Goal: Task Accomplishment & Management: Complete application form

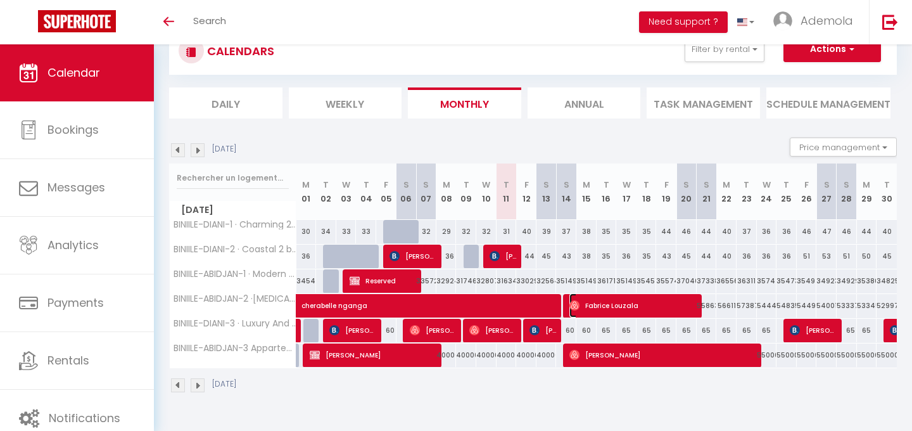
click at [627, 307] on span "Fabrice Louzala" at bounding box center [634, 305] width 129 height 24
select select "OK"
select select "0"
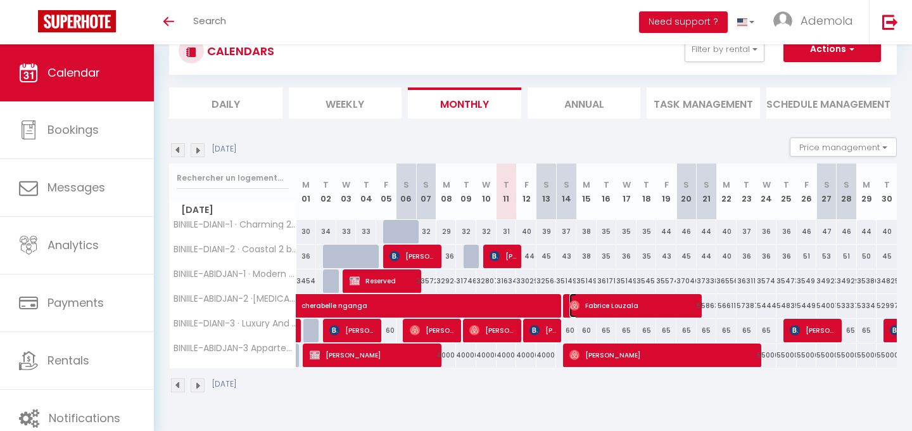
select select "1"
select select
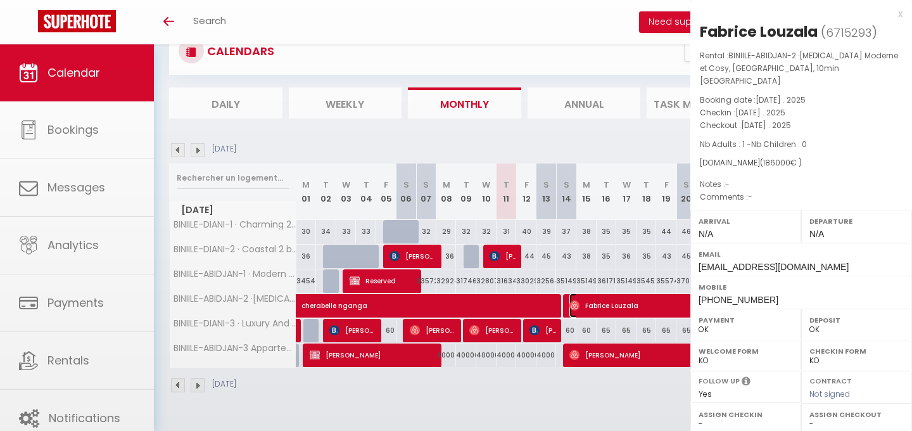
select select "32469"
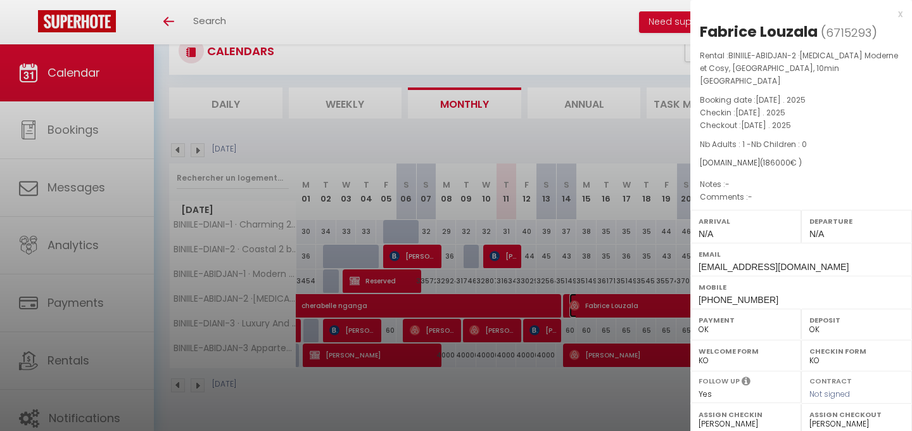
scroll to position [172, 0]
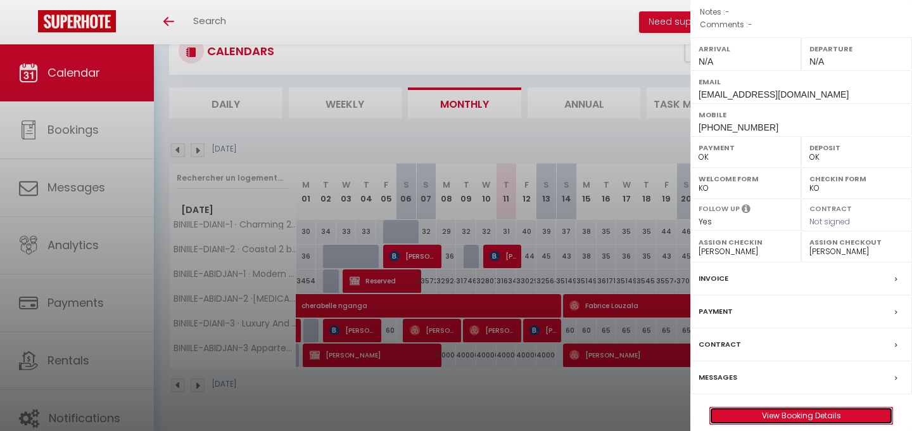
click at [796, 407] on link "View Booking Details" at bounding box center [801, 415] width 182 height 16
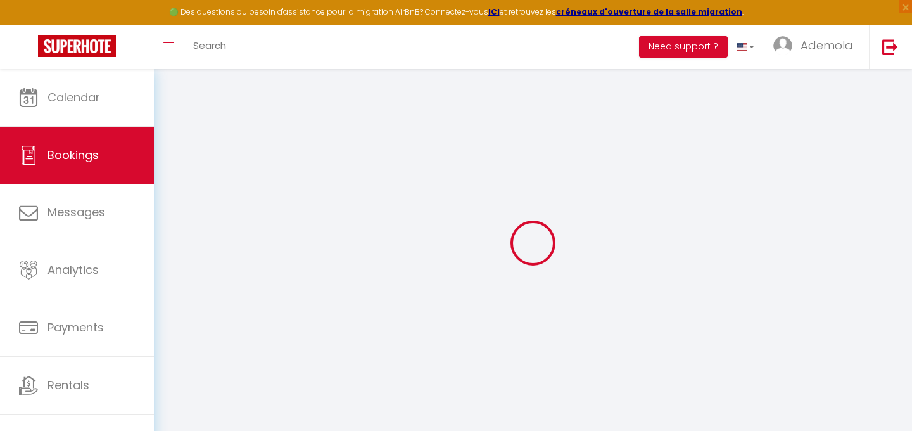
type input "Fabrice"
type input "Louzala"
type input "tkrsalim@gmail.com"
type input "+33624115312"
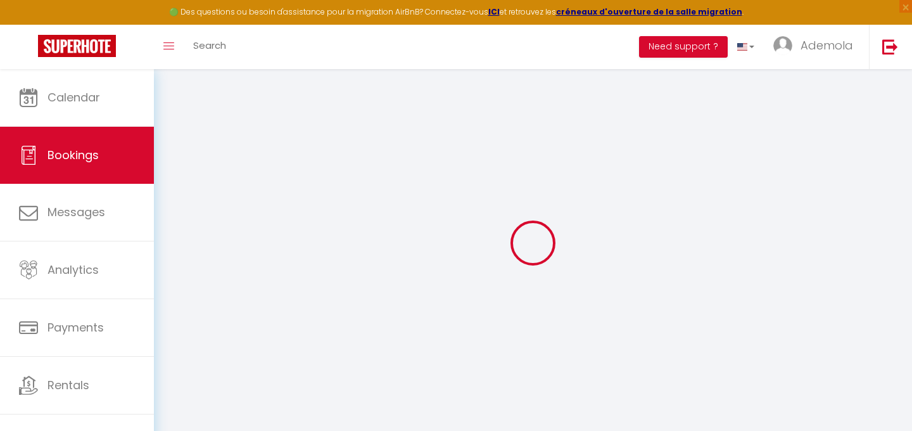
type input "92110"
type input "30 Boulevard du Général Leclerc"
type input "Clichy"
select select "FR"
select select "64671"
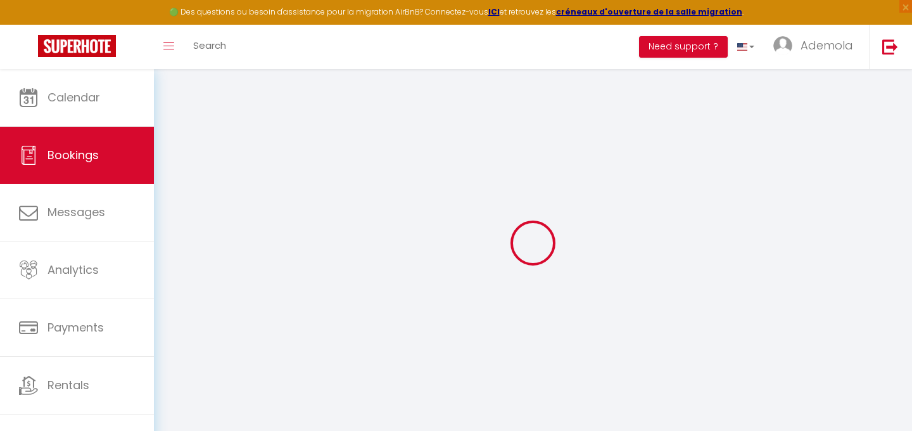
select select "1"
select select
type input "1"
select select "12"
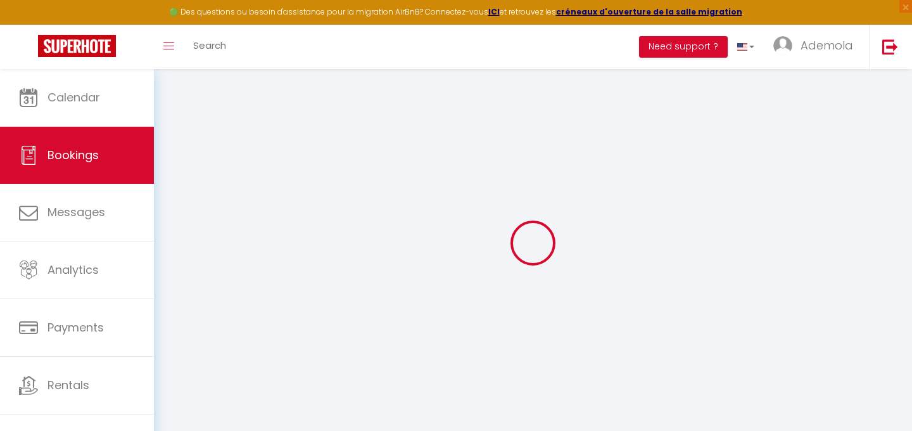
select select "15"
type input "186000"
checkbox input "false"
type input "186000"
select select "1"
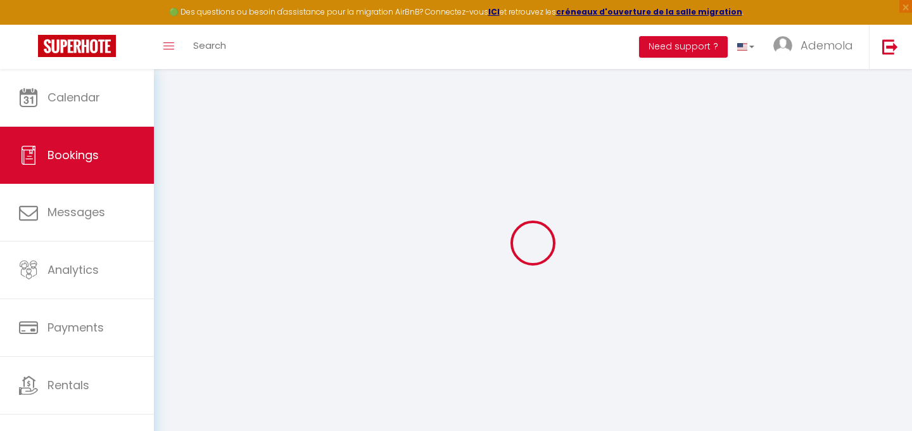
type input "0"
select index
select select
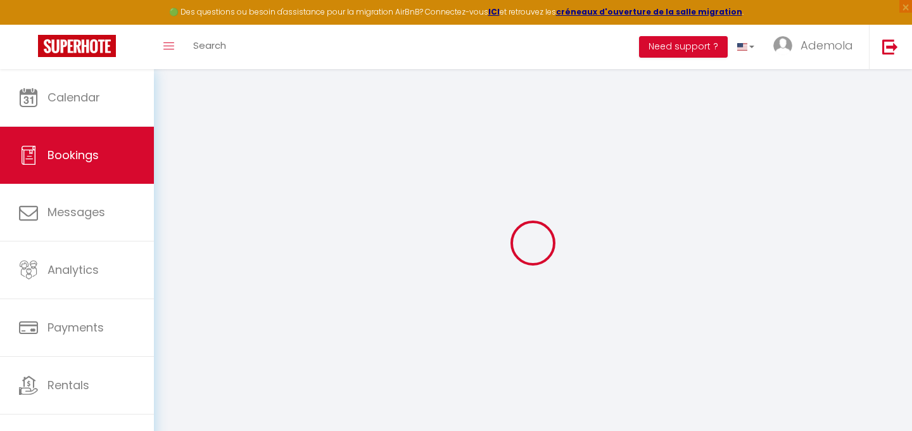
select select
checkbox input "false"
select index
select select
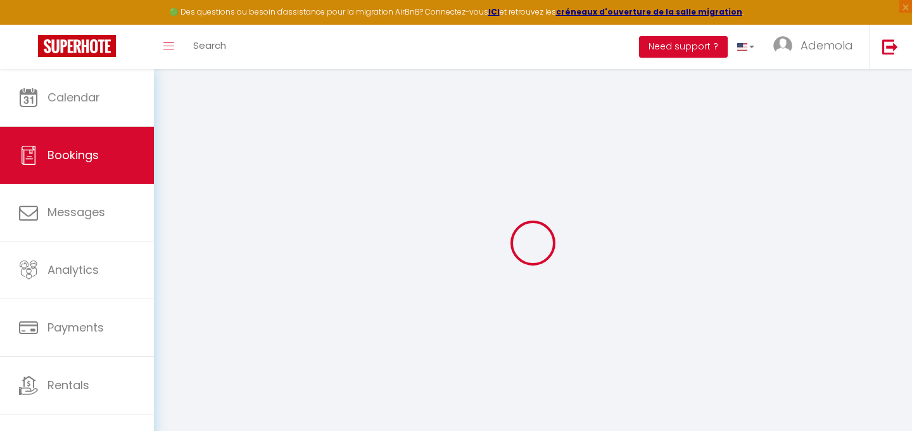
checkbox input "false"
select index
select select
checkbox input "false"
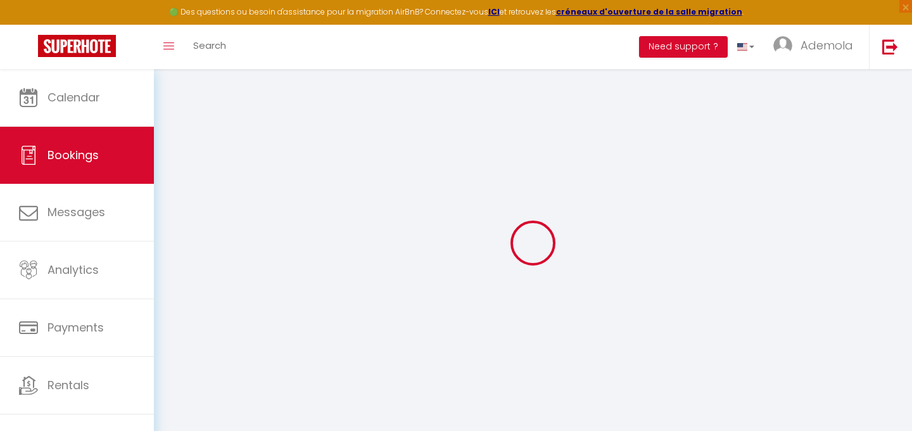
select index
select select
checkbox input "false"
select index
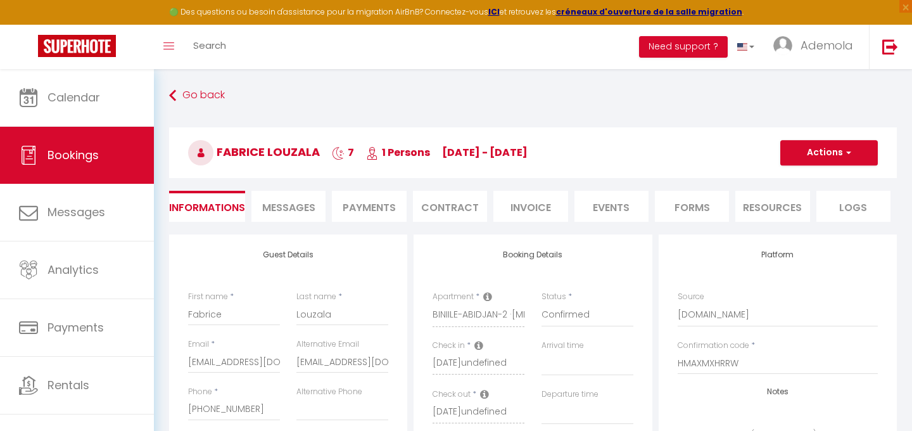
select select
checkbox input "false"
select index
checkbox input "false"
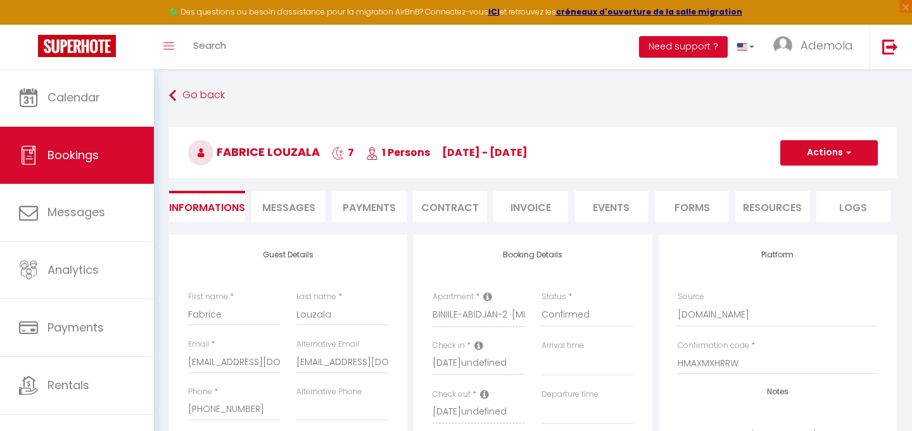
select index
select select
click at [826, 157] on button "Actions" at bounding box center [830, 152] width 98 height 25
click at [807, 193] on link "Duplicate" at bounding box center [817, 197] width 100 height 16
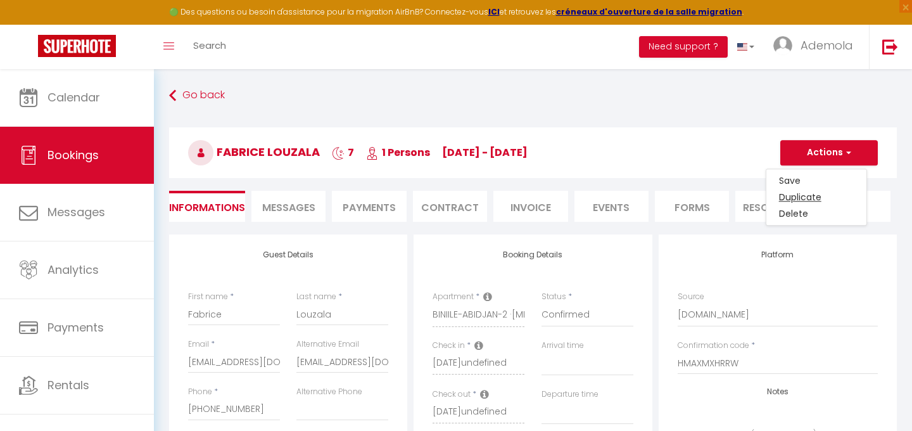
select select
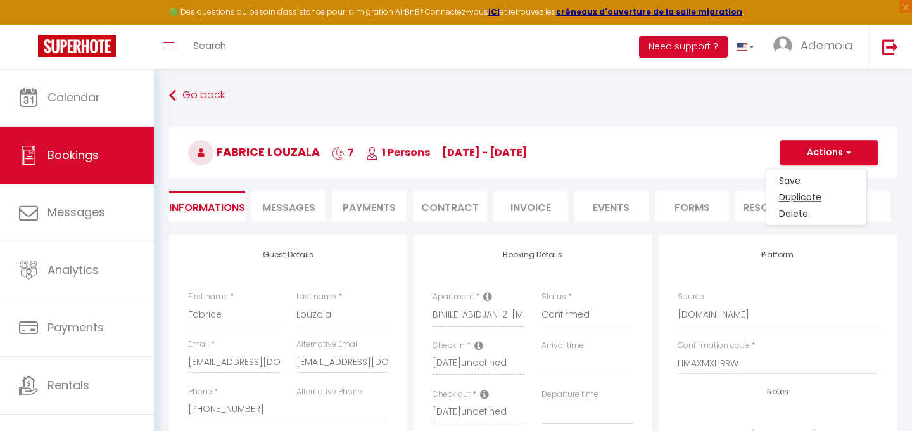
select select
checkbox input "false"
type input "Invalid Dateundefined"
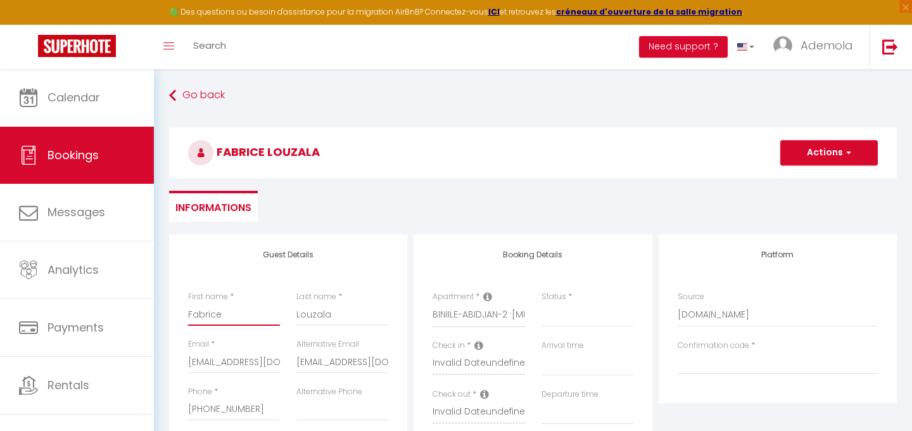
click at [213, 314] on input "Fabrice" at bounding box center [234, 314] width 92 height 23
paste input "Steeven Bacoul"
type input "Steeven Bacoul"
select select
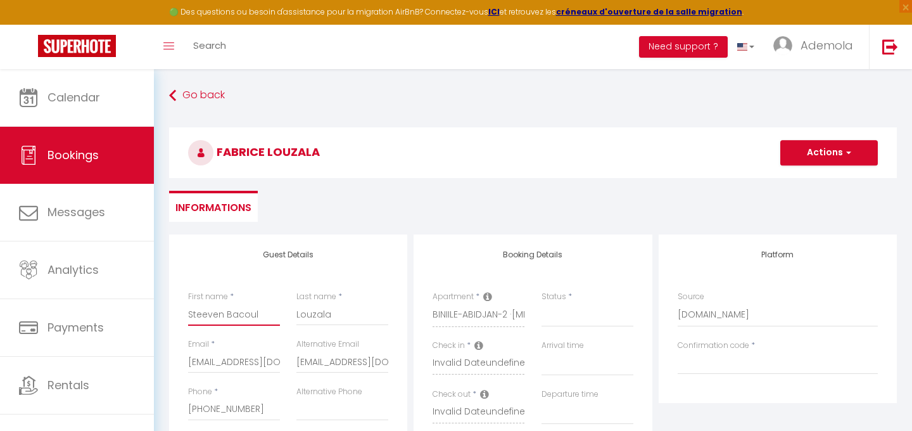
select select
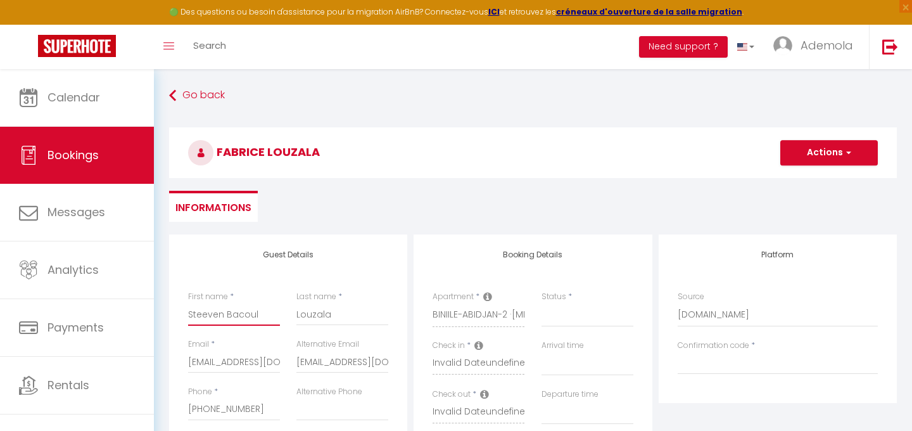
checkbox input "false"
type input "Steeven Bacoul"
click at [307, 312] on input "Louzala" at bounding box center [343, 314] width 92 height 23
paste input "Steeven Bacoul"
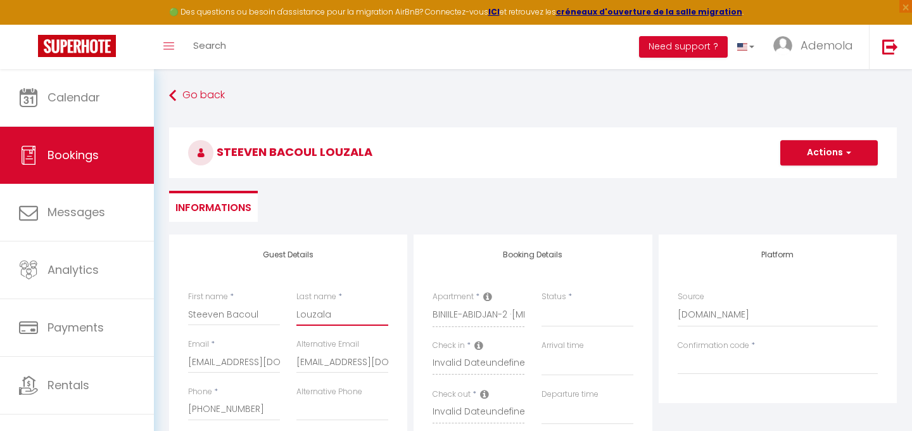
type input "Steeven Bacoul"
select select
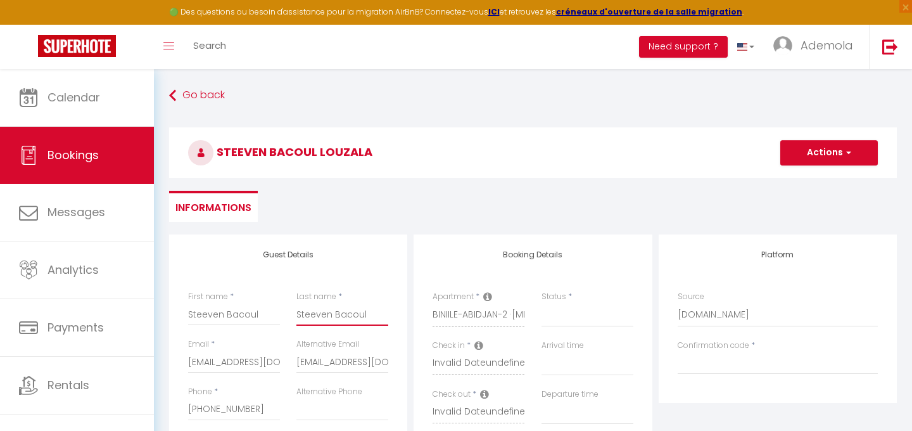
select select
checkbox input "false"
drag, startPoint x: 335, startPoint y: 314, endPoint x: 295, endPoint y: 314, distance: 39.9
click at [295, 314] on div "Last name * Steeven Bacoul" at bounding box center [342, 315] width 108 height 48
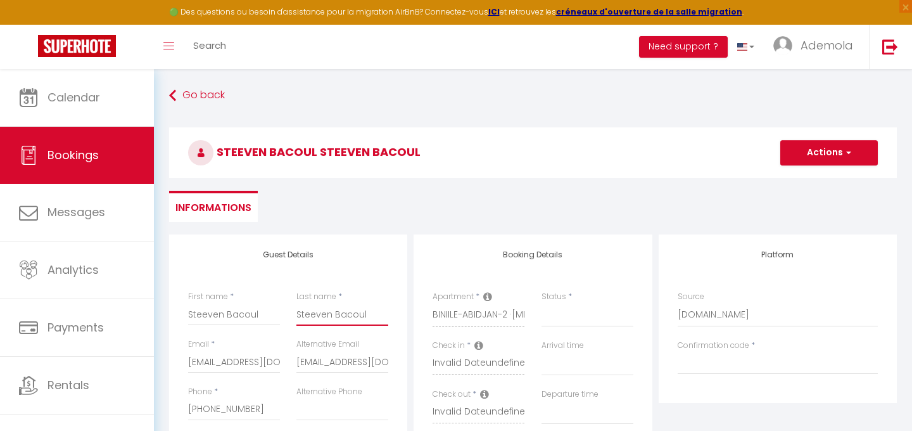
type input "Bacoul"
select select
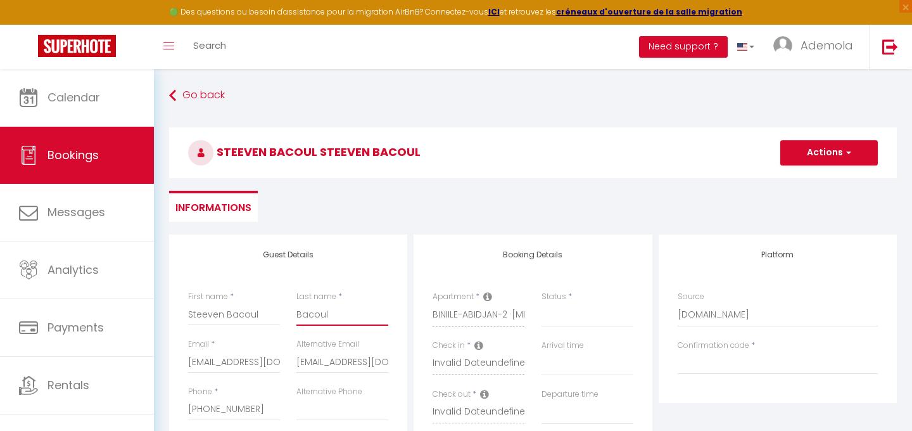
select select
checkbox input "false"
type input "Bacoul"
click at [241, 313] on input "Steeven Bacoul" at bounding box center [234, 314] width 92 height 23
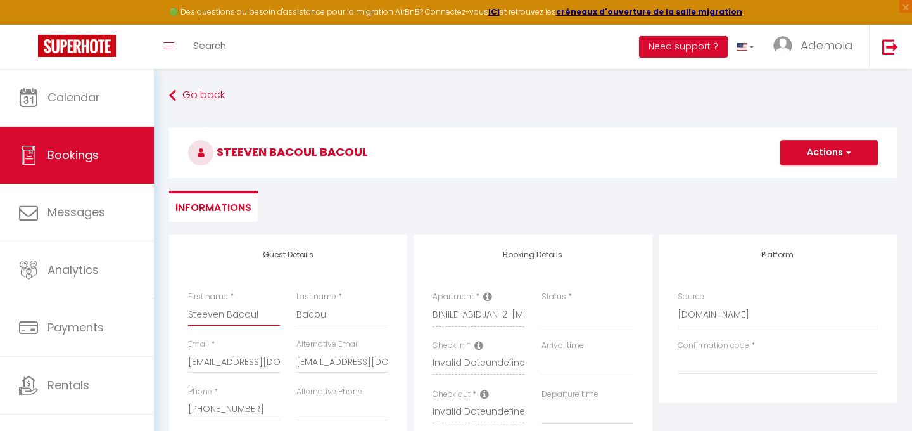
click at [241, 313] on input "Steeven Bacoul" at bounding box center [234, 314] width 92 height 23
type input "Steeven"
select select
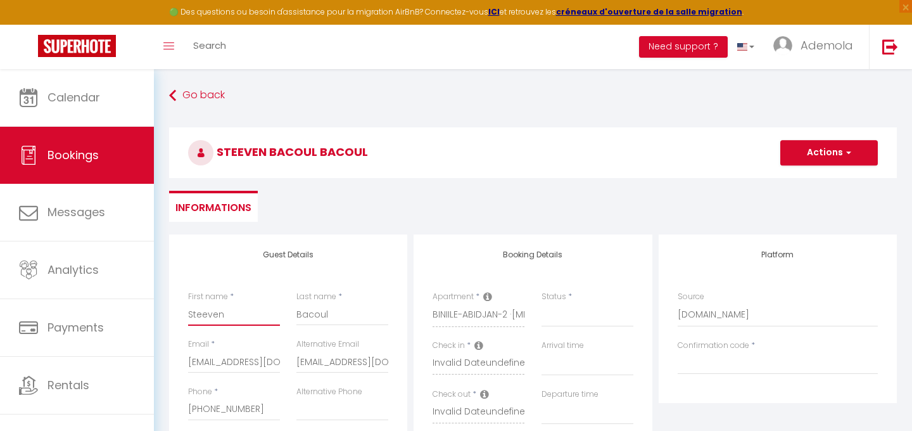
select select
checkbox input "false"
type input "Steeven"
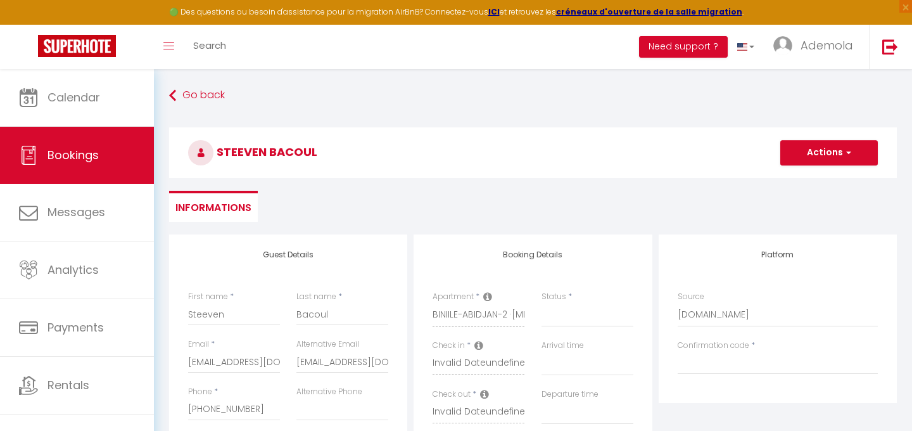
click at [464, 301] on label "Apartment" at bounding box center [453, 297] width 41 height 12
click at [679, 319] on select "Direct Airbnb.com Booking.com Chalet montagne Expedia Gite de France Homeaway H…" at bounding box center [778, 315] width 200 height 24
select select "54"
click at [678, 303] on select "Direct Airbnb.com Booking.com Chalet montagne Expedia Gite de France Homeaway H…" at bounding box center [778, 315] width 200 height 24
click at [505, 314] on select "BINIILE-DIANI-2 · Coastal 2 bedroom in Diani BINIILE-DIANI-3 · Luxury And Spaci…" at bounding box center [479, 315] width 92 height 24
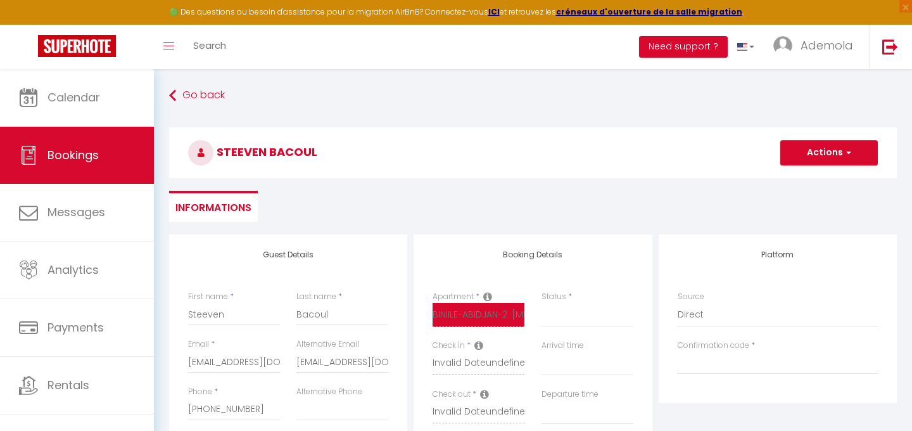
select select
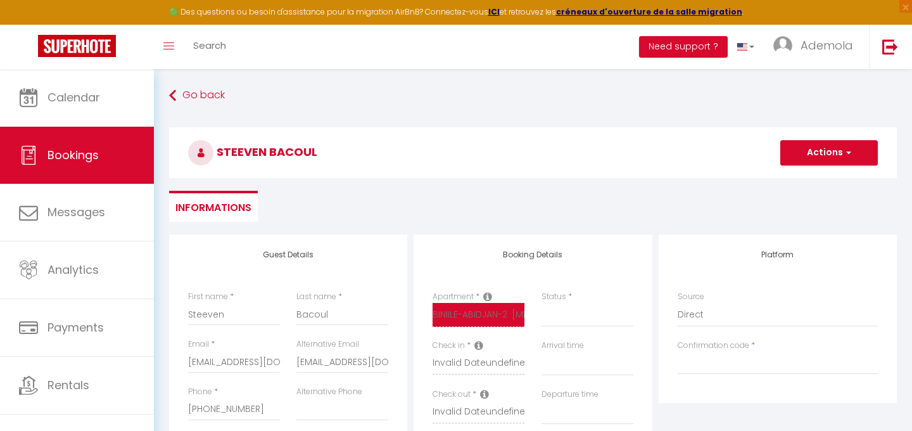
select select
checkbox input "false"
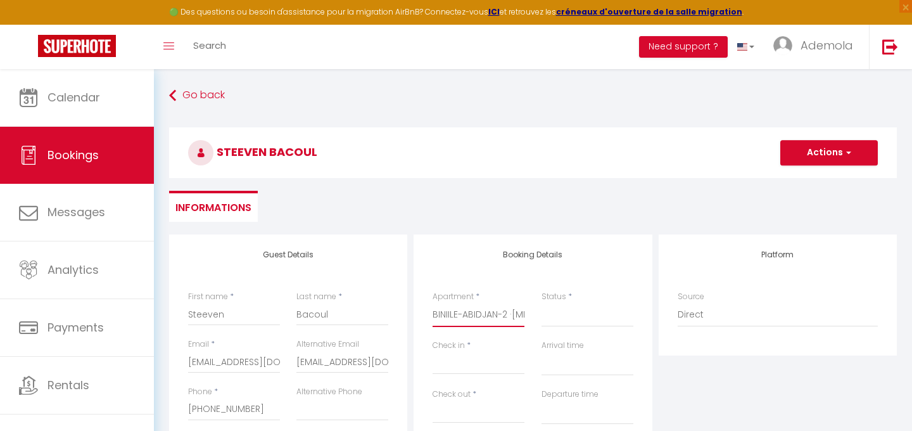
select select "49374"
click at [433, 303] on select "BINIILE-DIANI-2 · Coastal 2 bedroom in Diani BINIILE-DIANI-3 · Luxury And Spaci…" at bounding box center [479, 315] width 92 height 24
select select
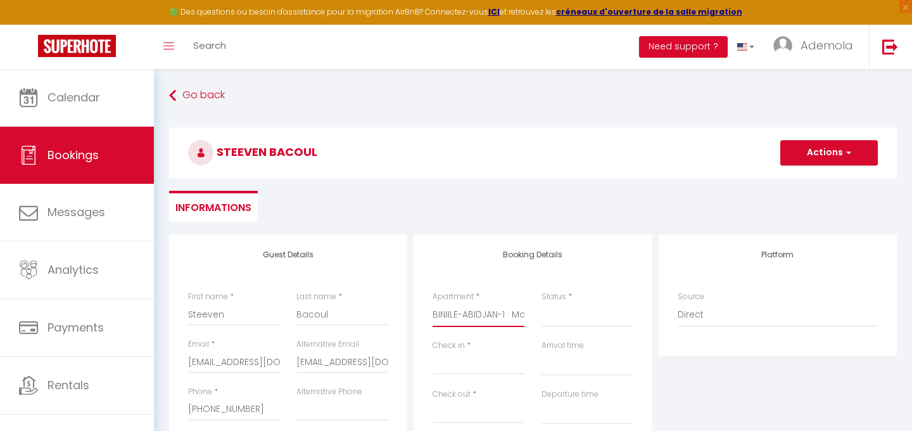
select select
type input "0"
select select
checkbox input "false"
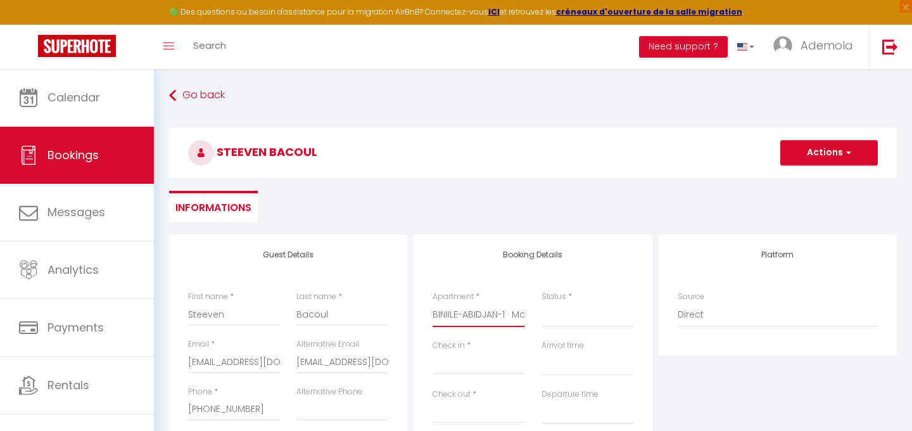
select select
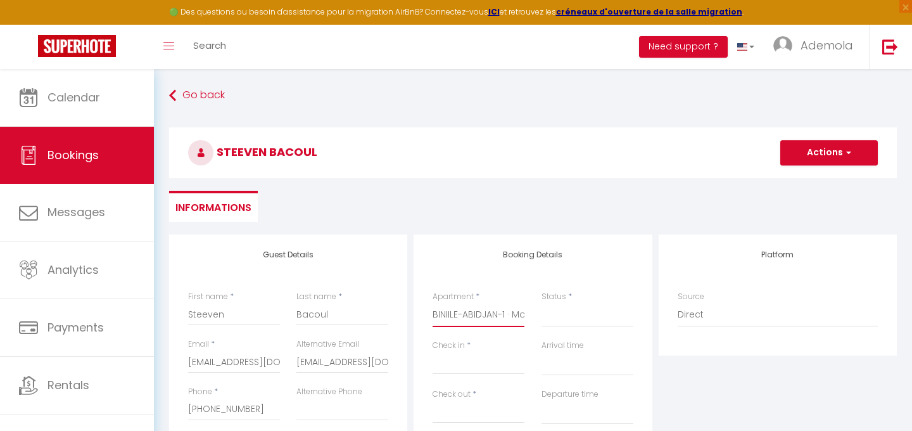
select select
checkbox input "false"
click at [720, 319] on select "Direct Airbnb.com Booking.com Chalet montagne Expedia Gite de France Homeaway H…" at bounding box center [778, 315] width 200 height 24
click at [461, 361] on input "Check in" at bounding box center [479, 364] width 92 height 16
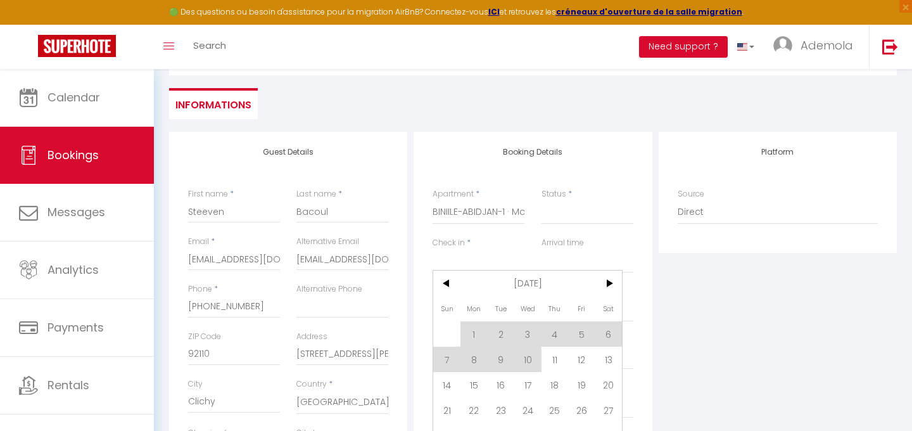
scroll to position [104, 0]
click at [582, 365] on span "12" at bounding box center [581, 357] width 27 height 25
select select
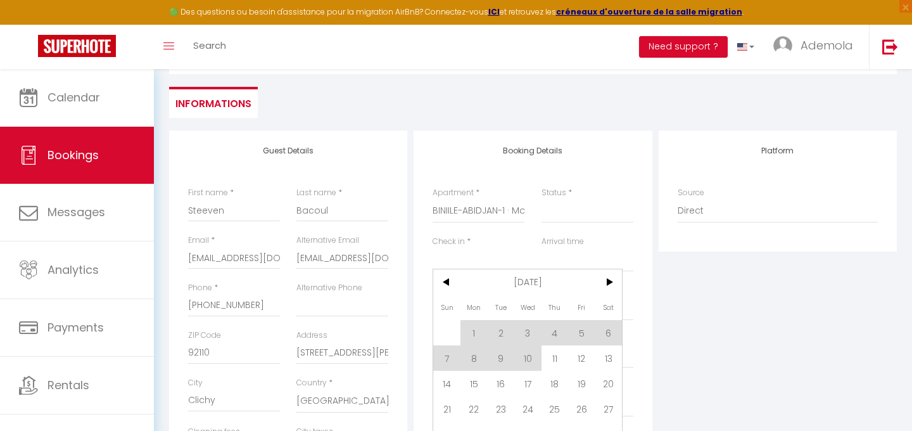
select select
checkbox input "false"
type input "Fri 12 September 2025"
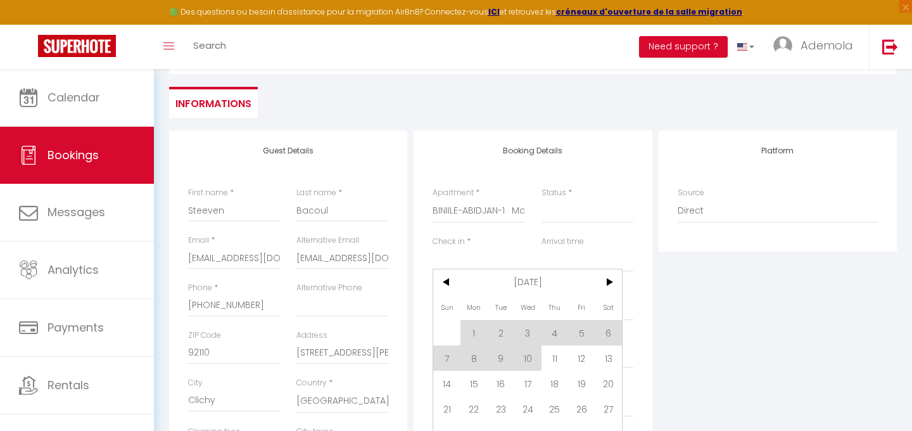
type input "Sat 13 September 2025"
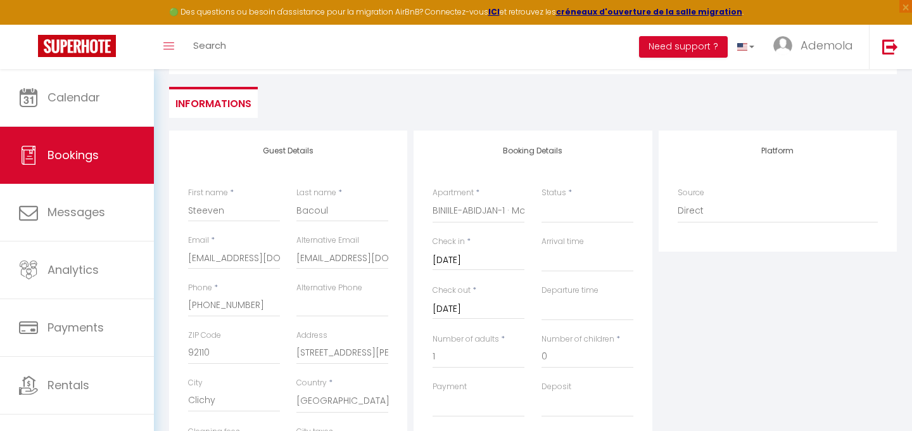
select select
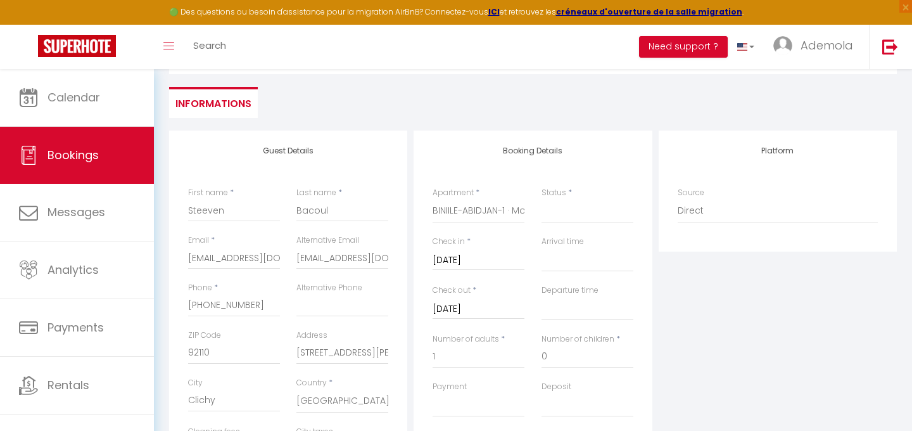
select select
checkbox input "false"
click at [476, 310] on input "Sat 13 September 2025" at bounding box center [479, 309] width 92 height 16
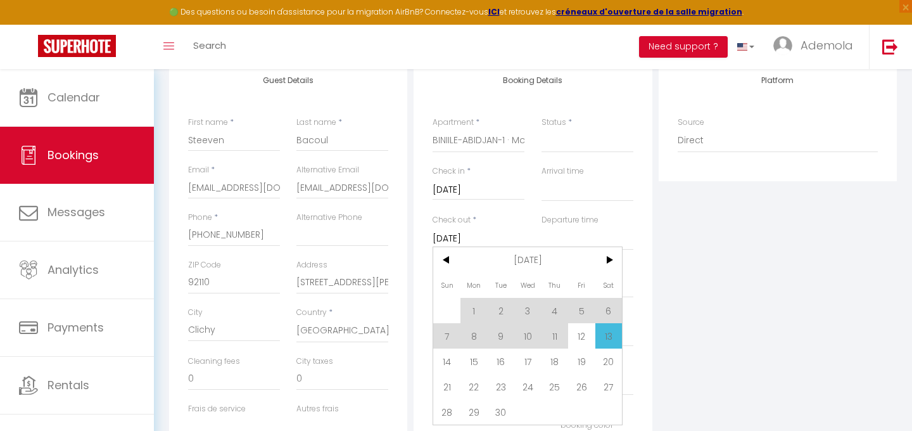
scroll to position [181, 0]
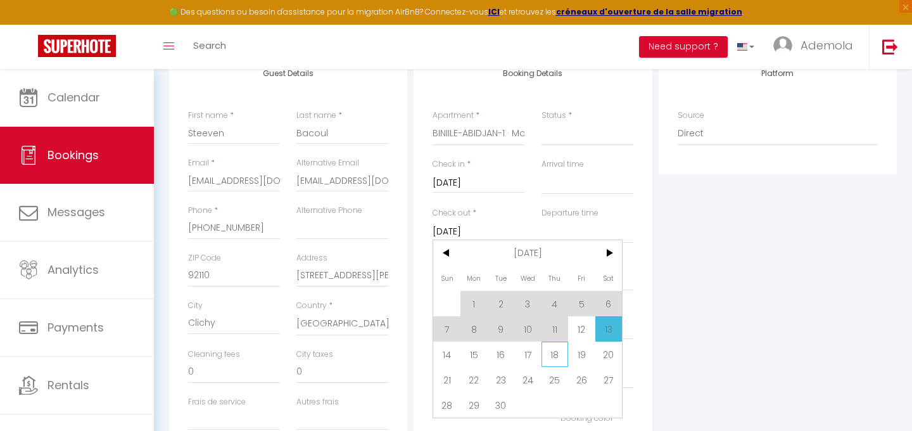
click at [557, 355] on span "18" at bounding box center [555, 353] width 27 height 25
select select
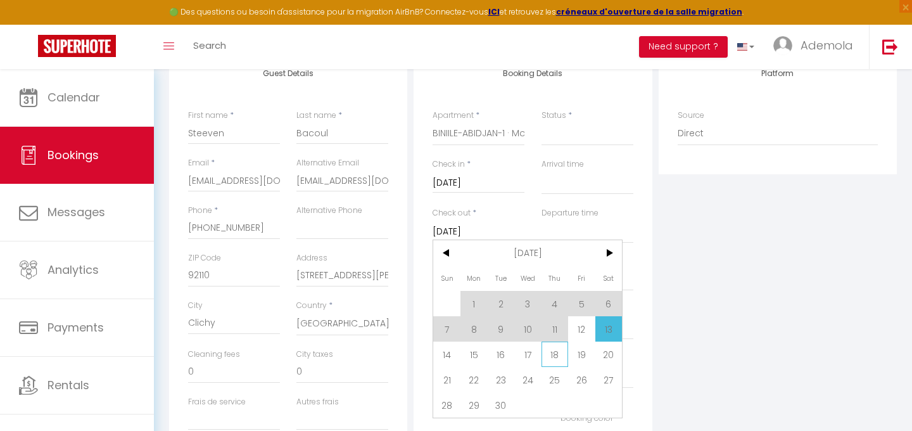
select select
checkbox input "false"
type input "Thu 18 September 2025"
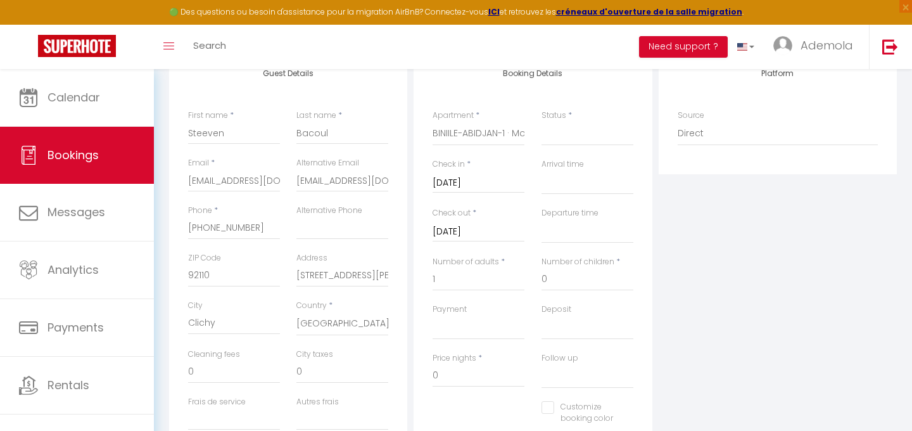
type input "15000"
select select
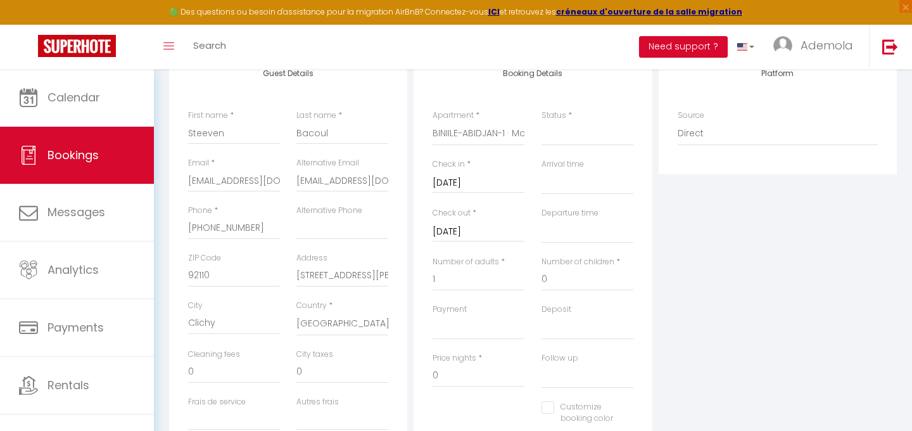
select select
type input "207211"
select select
checkbox input "false"
click at [450, 378] on input "207211" at bounding box center [479, 375] width 92 height 23
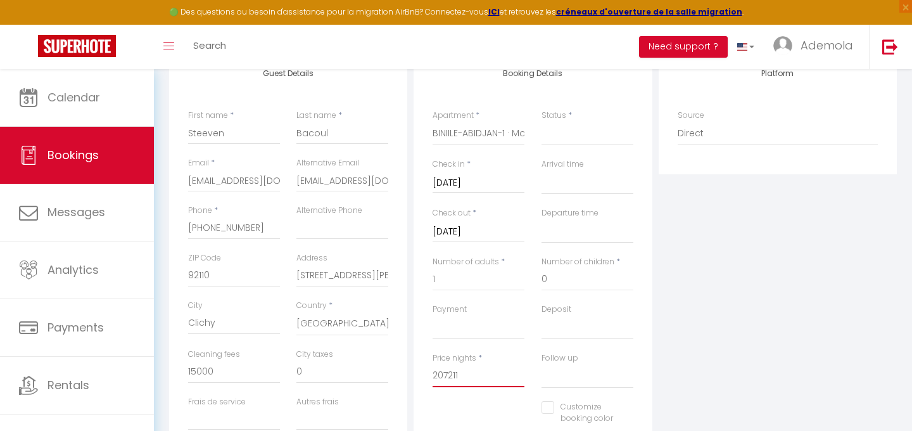
click at [450, 378] on input "207211" at bounding box center [479, 375] width 92 height 23
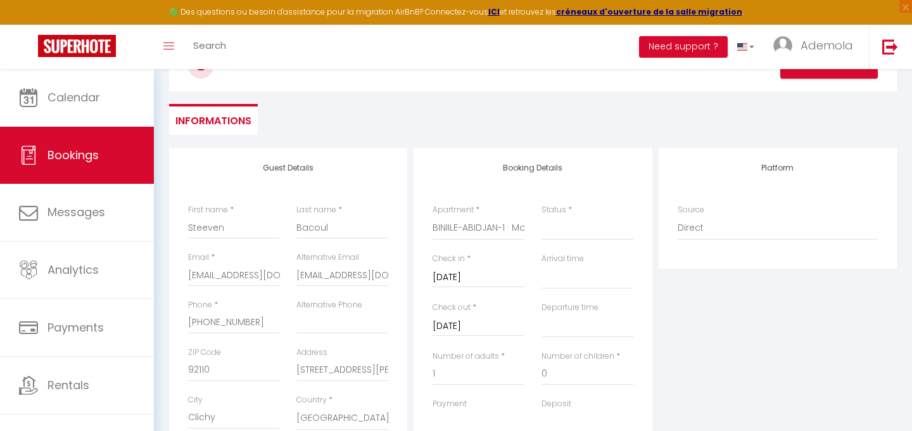
scroll to position [86, 0]
type input "130000"
click at [678, 224] on select "Direct Airbnb.com Booking.com Chalet montagne Expedia Gite de France Homeaway H…" at bounding box center [778, 229] width 200 height 24
type input "0"
select select
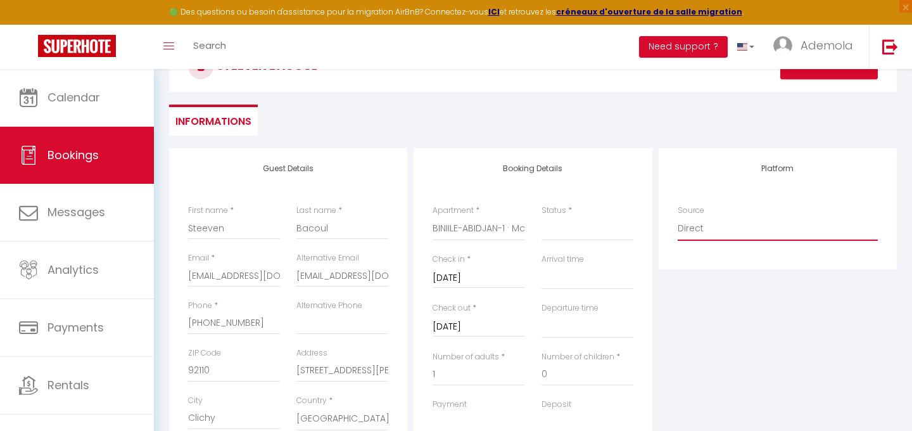
select select
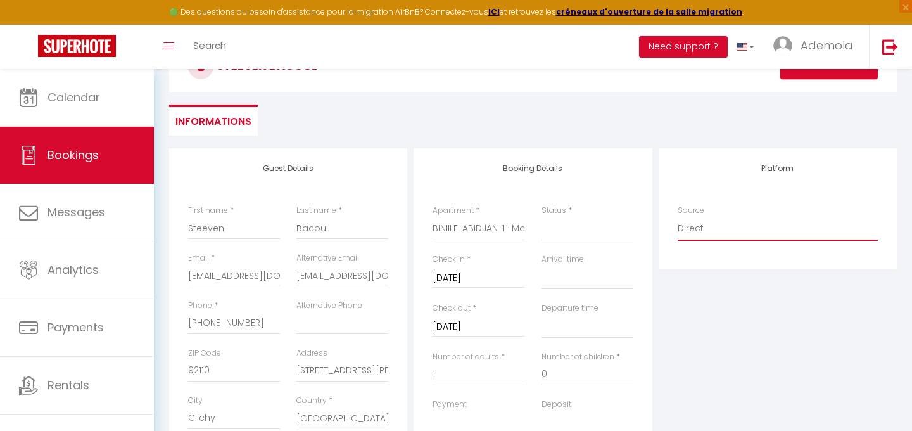
checkbox input "false"
select select "1"
click at [678, 217] on select "Direct Airbnb.com Booking.com Chalet montagne Expedia Gite de France Homeaway H…" at bounding box center [778, 229] width 200 height 24
select select
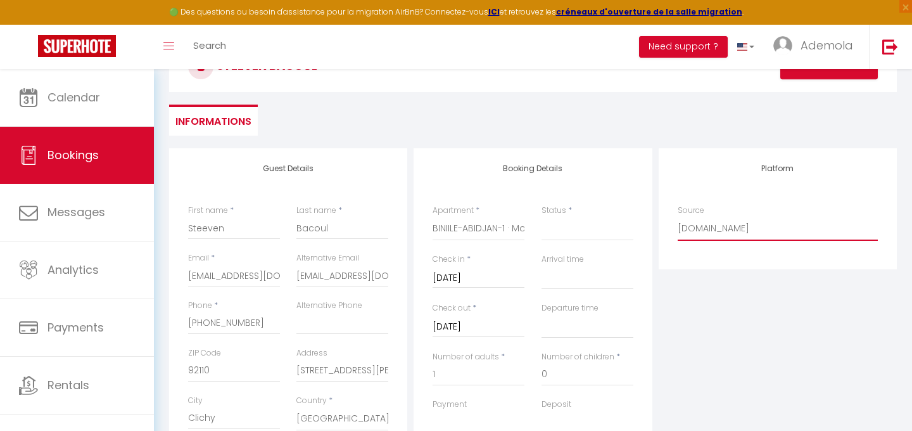
select select
checkbox input "false"
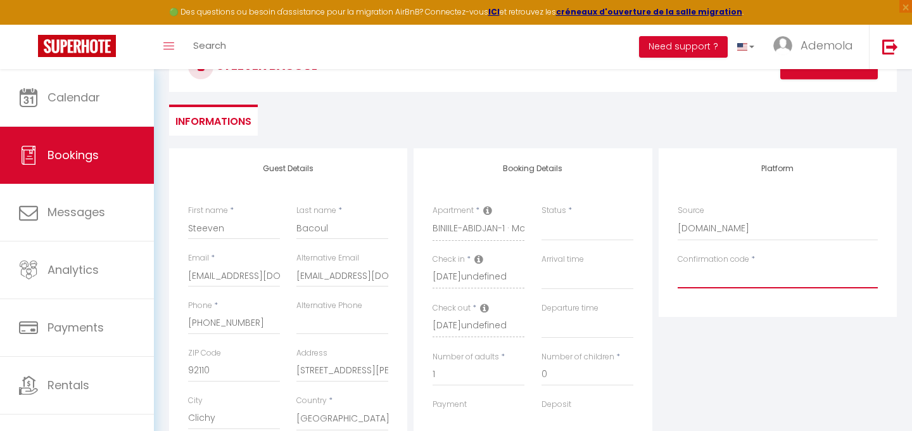
click at [722, 275] on input "Confirmation code" at bounding box center [778, 276] width 200 height 23
paste input "HMC3N95P5F"
type input "HMC3N95P5F"
select select
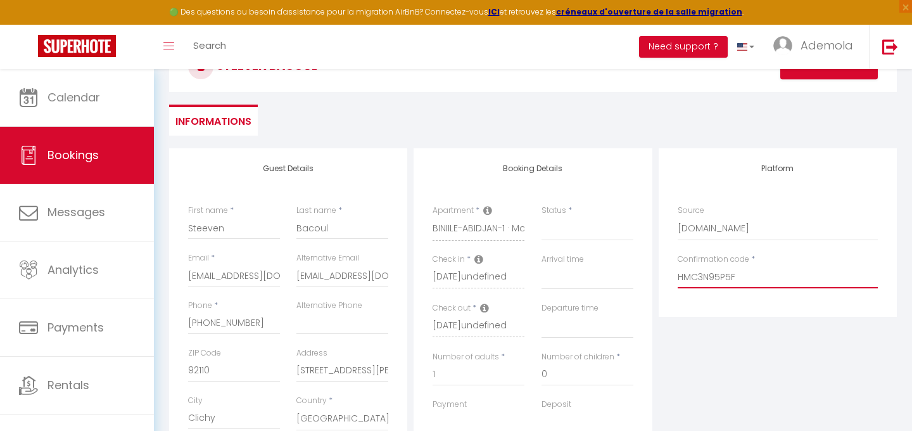
select select
checkbox input "false"
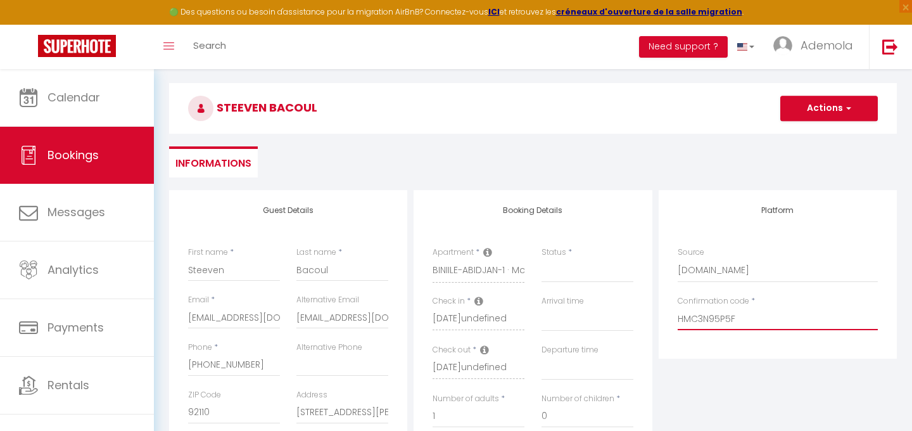
scroll to position [41, 0]
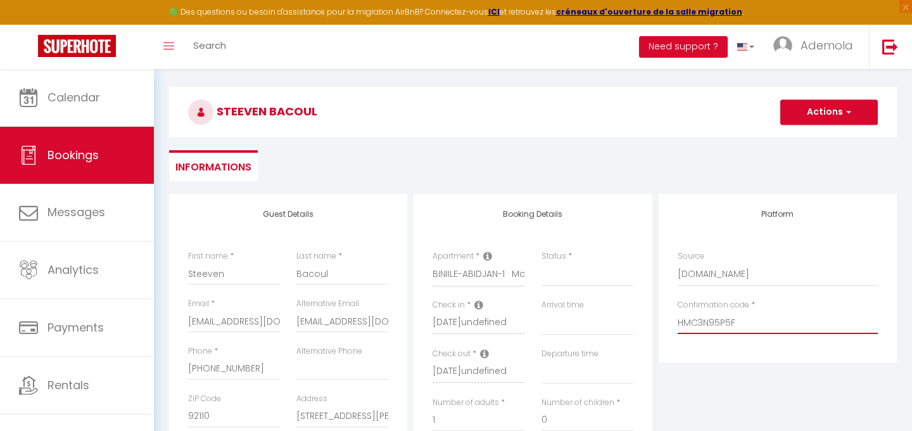
type input "HMC3N95P5F"
click at [822, 120] on button "Actions" at bounding box center [830, 111] width 98 height 25
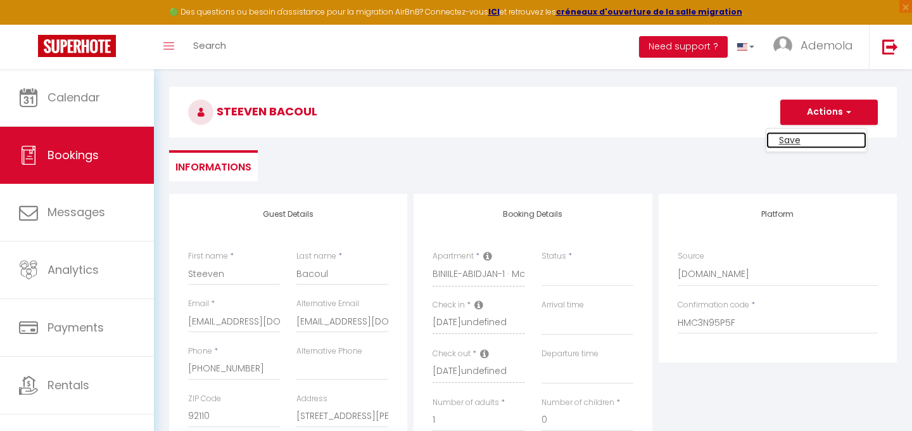
click at [794, 138] on link "Save" at bounding box center [817, 140] width 100 height 16
select select
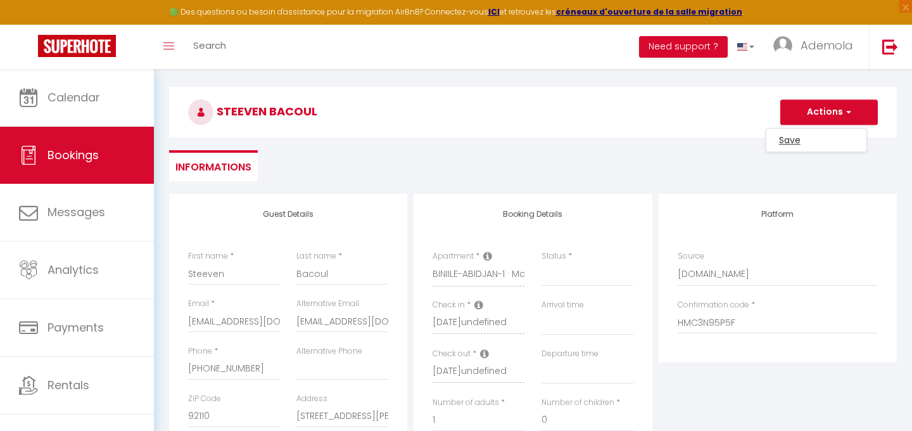
select select
checkbox input "false"
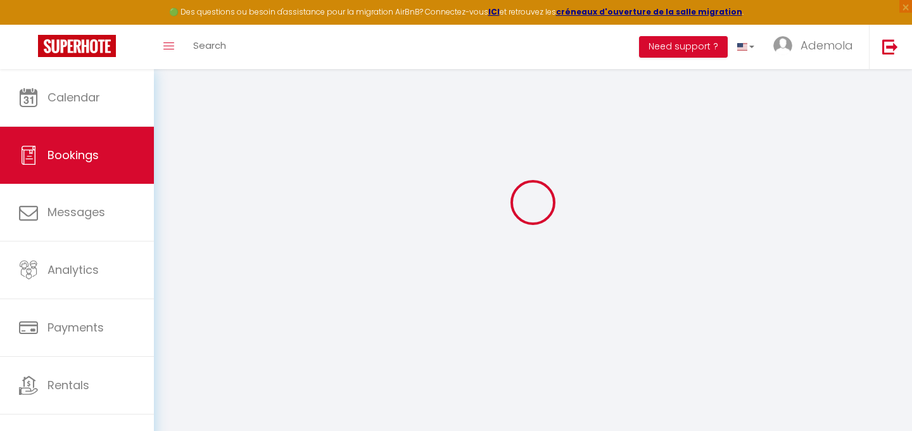
select select
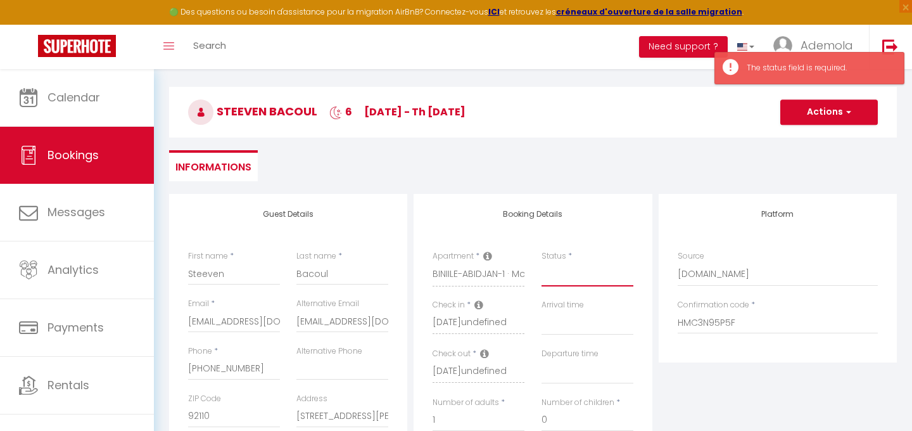
click at [563, 263] on select "Confirmed Not Confirmed Cancelled Cancelled by traveler No Show Request" at bounding box center [588, 274] width 92 height 24
click at [542, 262] on select "Confirmed Not Confirmed Cancelled Cancelled by traveler No Show Request" at bounding box center [588, 274] width 92 height 24
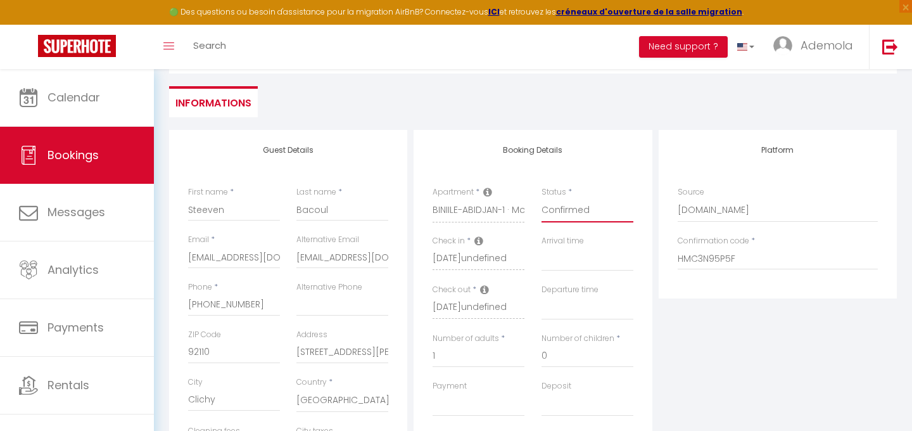
scroll to position [0, 0]
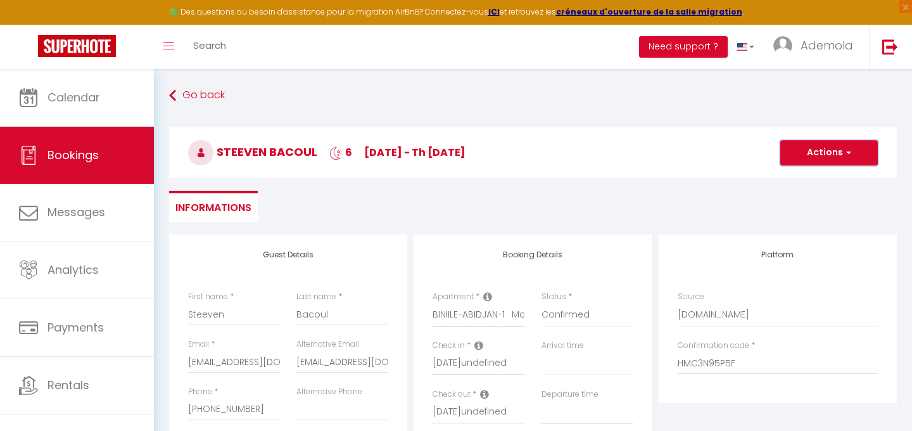
click at [808, 143] on button "Actions" at bounding box center [830, 152] width 98 height 25
click at [798, 182] on link "Save" at bounding box center [817, 180] width 100 height 16
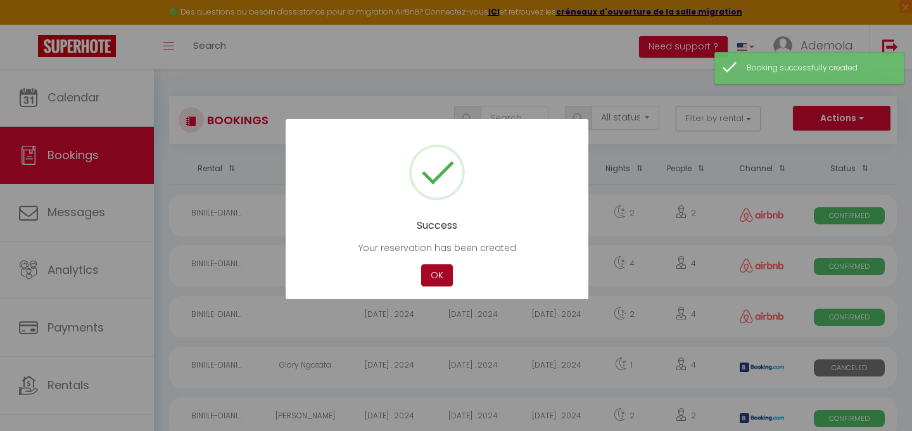
click at [436, 272] on button "OK" at bounding box center [437, 275] width 32 height 22
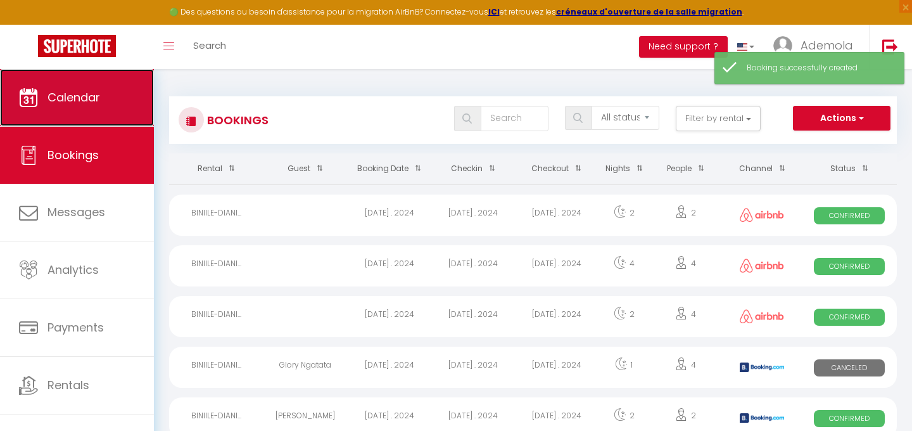
click at [77, 100] on span "Calendar" at bounding box center [74, 97] width 53 height 16
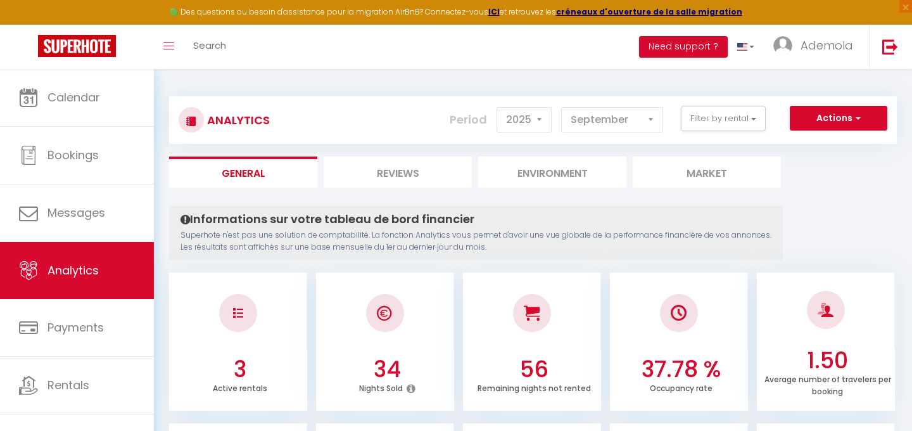
select select "2025"
select select "9"
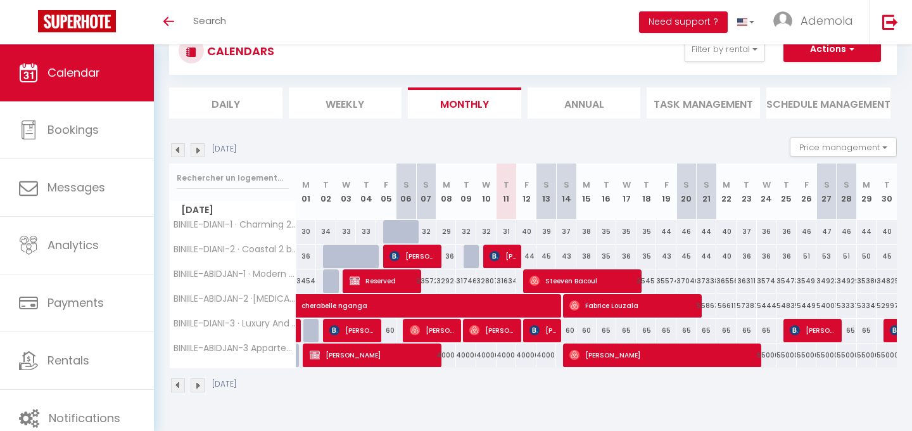
scroll to position [44, 0]
